Goal: Information Seeking & Learning: Learn about a topic

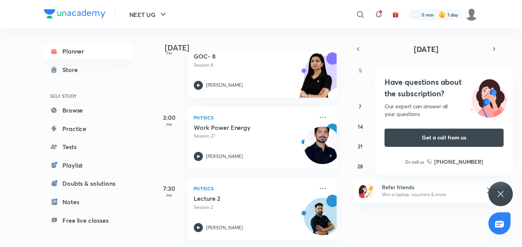
scroll to position [210, 0]
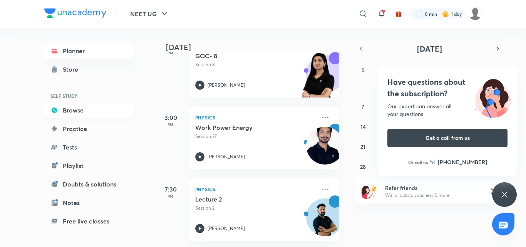
click at [62, 109] on link "Browse" at bounding box center [88, 109] width 89 height 15
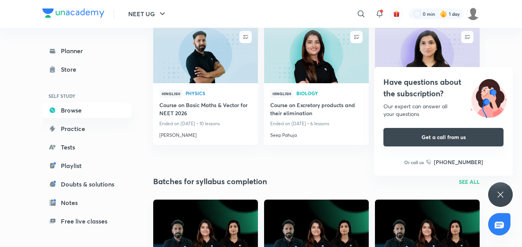
scroll to position [116, 0]
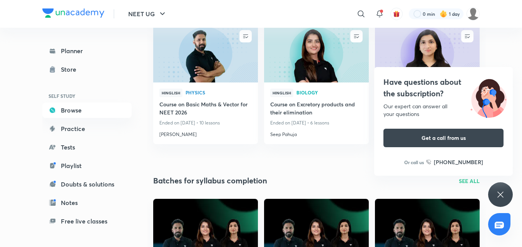
click at [503, 196] on icon at bounding box center [500, 194] width 9 height 9
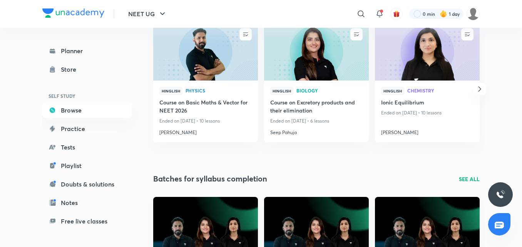
scroll to position [0, 0]
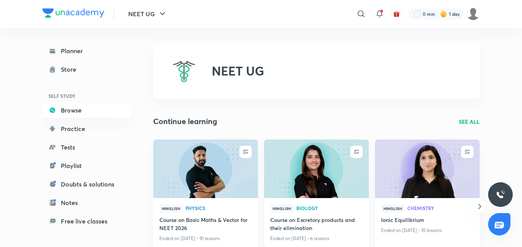
click at [319, 166] on img at bounding box center [316, 169] width 107 height 60
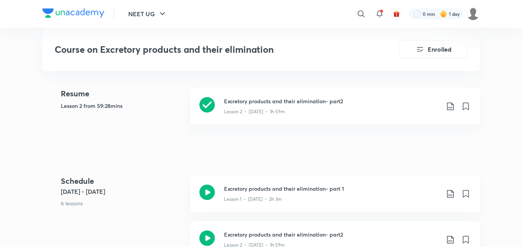
scroll to position [424, 0]
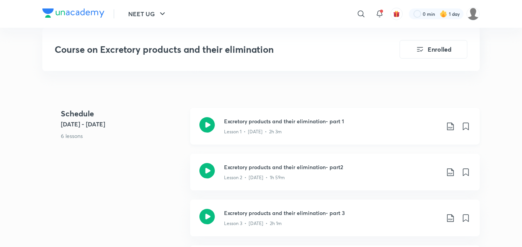
click at [204, 124] on icon at bounding box center [206, 124] width 15 height 15
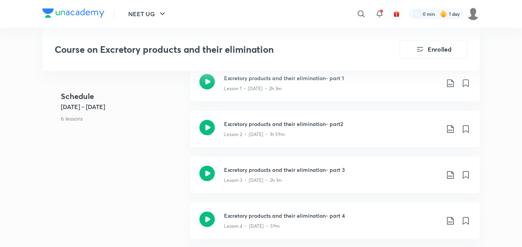
scroll to position [655, 0]
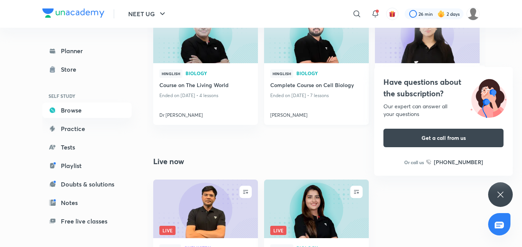
scroll to position [464, 0]
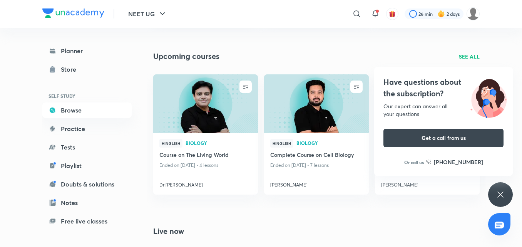
click at [498, 193] on icon at bounding box center [500, 194] width 9 height 9
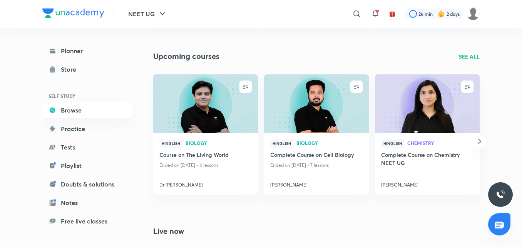
click at [463, 58] on p "SEE ALL" at bounding box center [469, 56] width 21 height 8
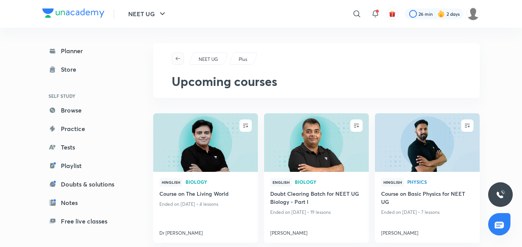
click at [178, 59] on icon "button" at bounding box center [178, 58] width 6 height 6
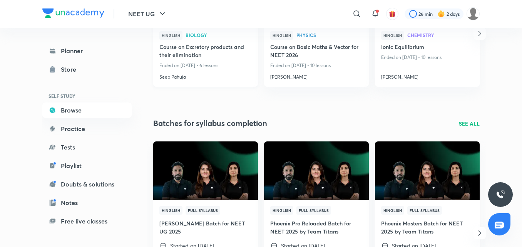
scroll to position [116, 0]
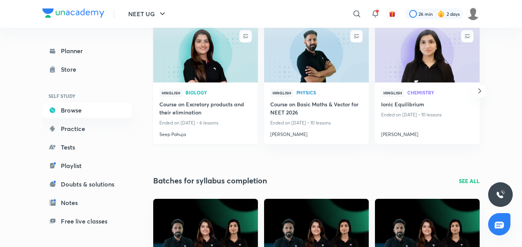
click at [220, 64] on img at bounding box center [205, 53] width 107 height 60
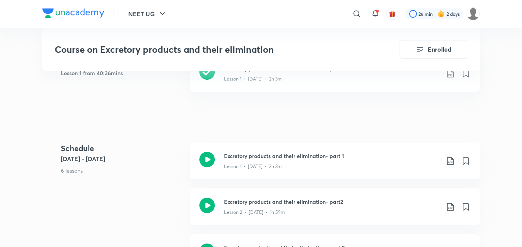
scroll to position [424, 0]
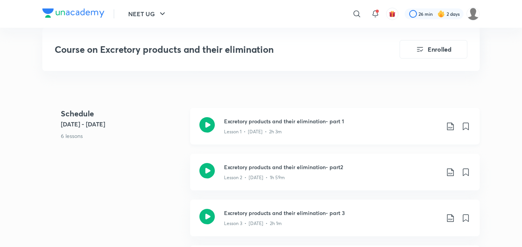
click at [210, 126] on icon at bounding box center [206, 124] width 15 height 15
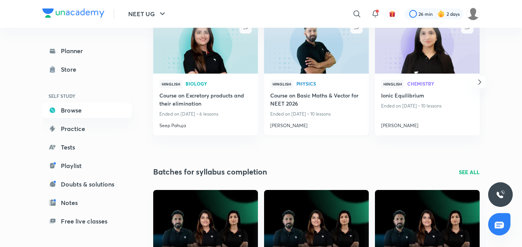
scroll to position [154, 0]
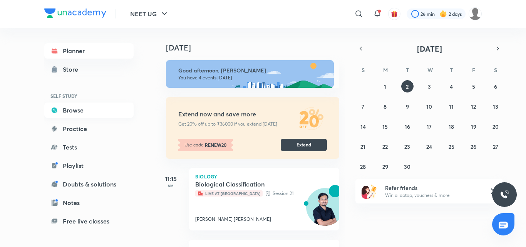
click at [84, 111] on link "Browse" at bounding box center [88, 109] width 89 height 15
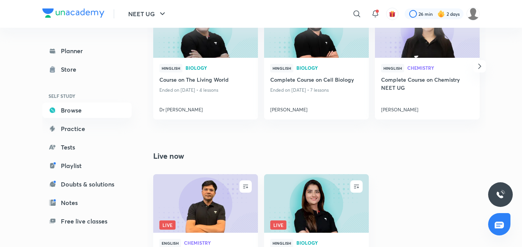
scroll to position [616, 0]
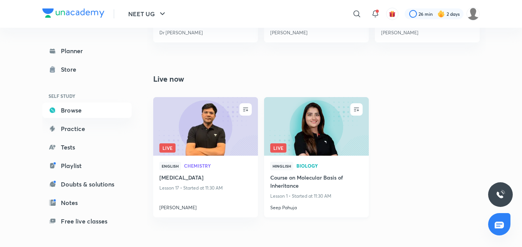
click at [325, 122] on img at bounding box center [316, 126] width 107 height 60
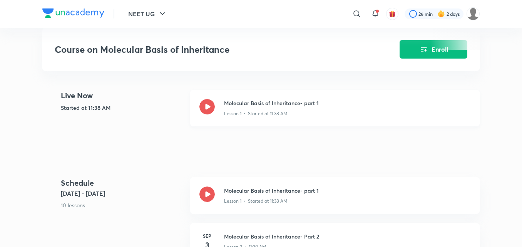
scroll to position [308, 0]
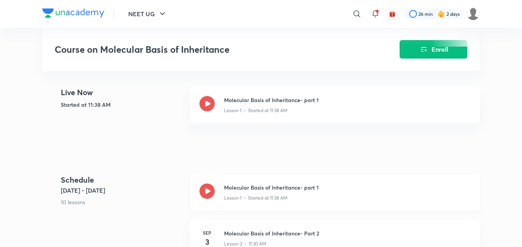
click at [209, 188] on icon at bounding box center [206, 190] width 15 height 15
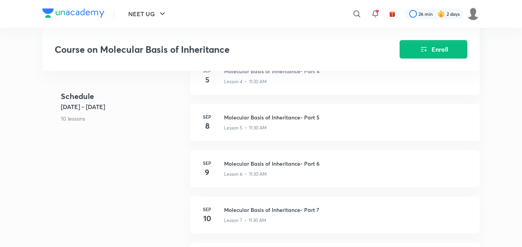
scroll to position [347, 0]
